Goal: Task Accomplishment & Management: Manage account settings

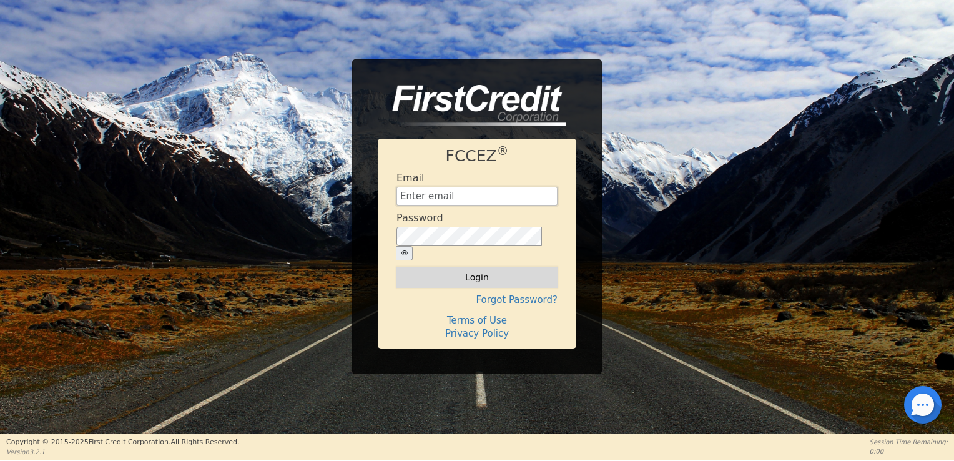
type input "[EMAIL_ADDRESS][DOMAIN_NAME]"
click at [491, 277] on button "Login" at bounding box center [476, 277] width 161 height 21
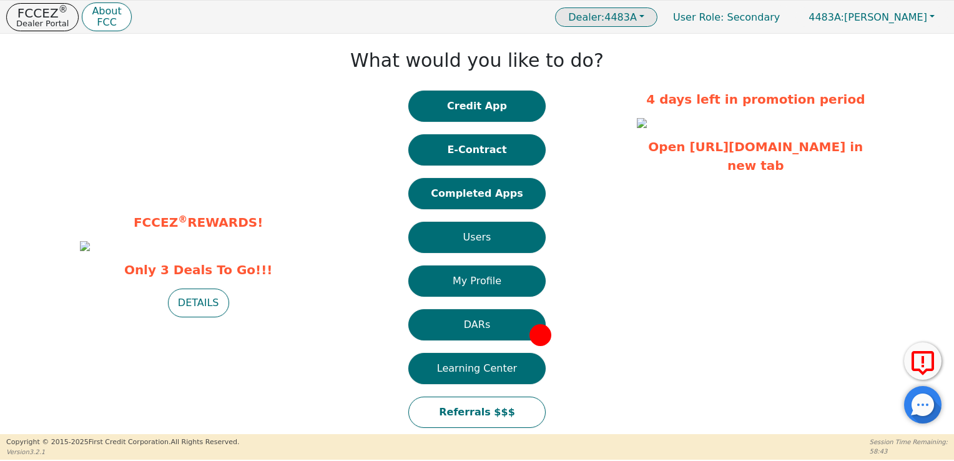
click at [657, 21] on button "Dealer: 4483A" at bounding box center [606, 16] width 102 height 19
click at [657, 43] on link "4483A" at bounding box center [607, 42] width 99 height 17
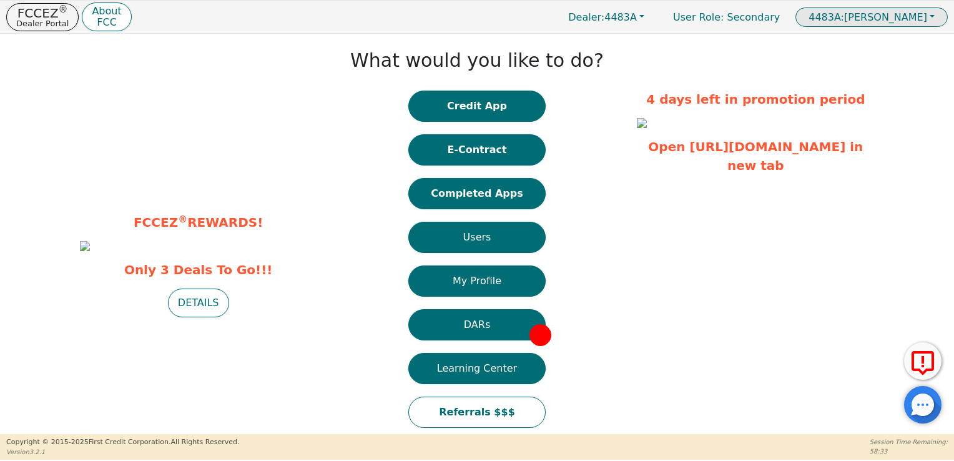
click at [926, 20] on span "4483A: [PERSON_NAME]" at bounding box center [867, 17] width 119 height 12
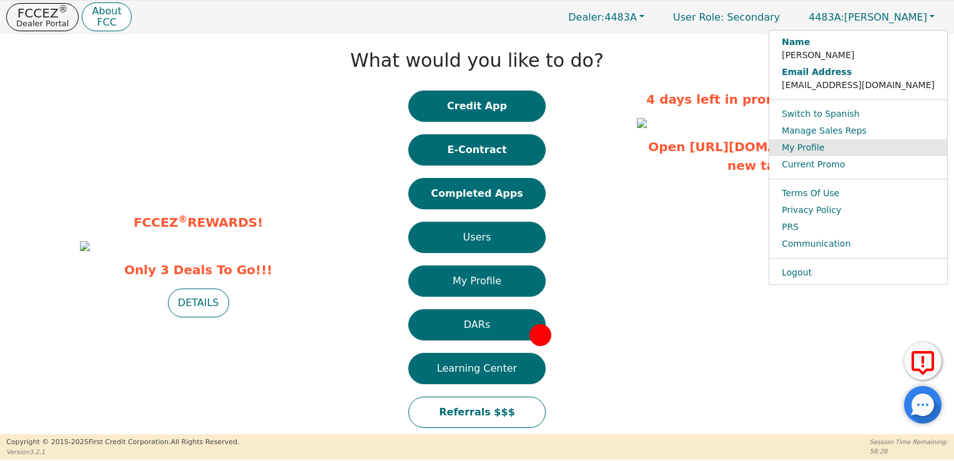
click at [881, 150] on link "My Profile" at bounding box center [858, 147] width 178 height 17
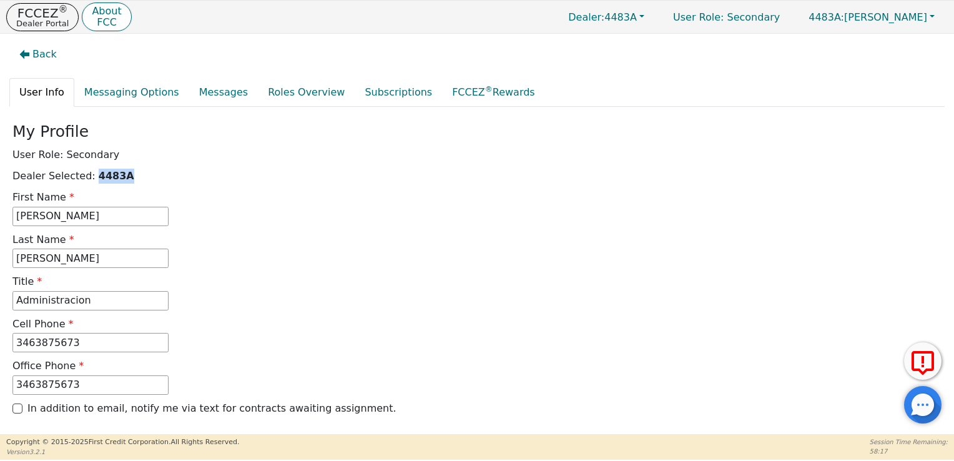
drag, startPoint x: 119, startPoint y: 174, endPoint x: 86, endPoint y: 178, distance: 33.9
click at [86, 178] on p "Dealer Selected: 4483A" at bounding box center [476, 176] width 929 height 15
copy b "4483A"
